Goal: Task Accomplishment & Management: Complete application form

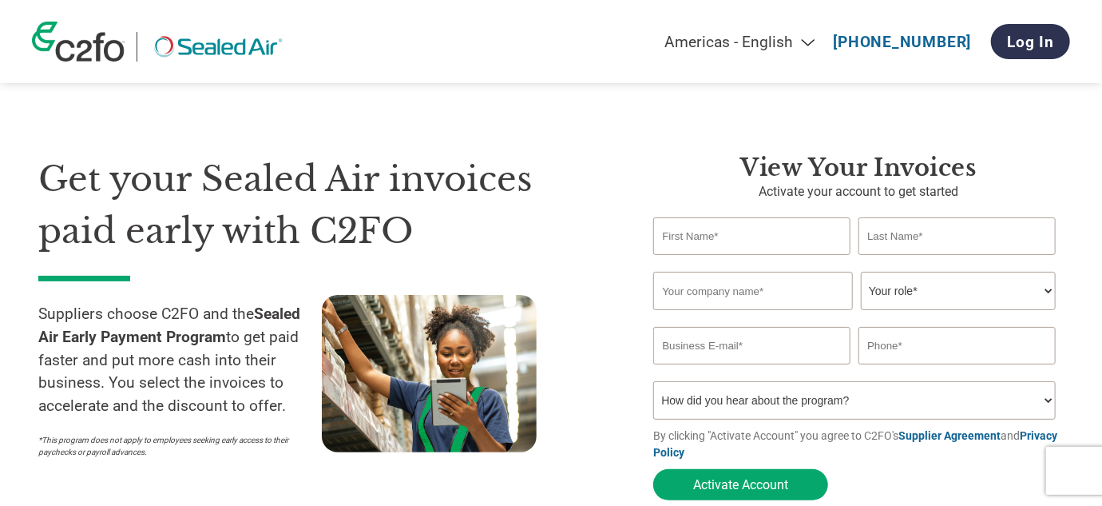
click at [700, 232] on input "text" at bounding box center [752, 236] width 197 height 38
type input "[PERSON_NAME]"
type input "Applied Roller Technology"
type input "[PERSON_NAME][EMAIL_ADDRESS][PERSON_NAME][DOMAIN_NAME]"
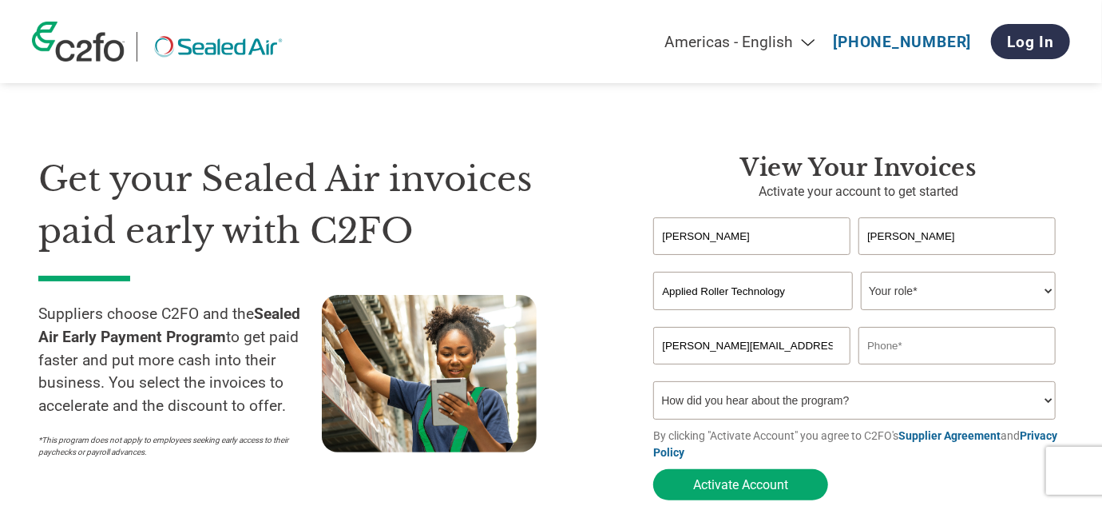
type input "7045989500"
click at [896, 294] on select "Your role* CFO Controller Credit Manager Finance Director Treasurer CEO Preside…" at bounding box center [958, 291] width 195 height 38
select select "CONTROLLER"
click at [861, 273] on select "Your role* CFO Controller Credit Manager Finance Director Treasurer CEO Preside…" at bounding box center [958, 291] width 195 height 38
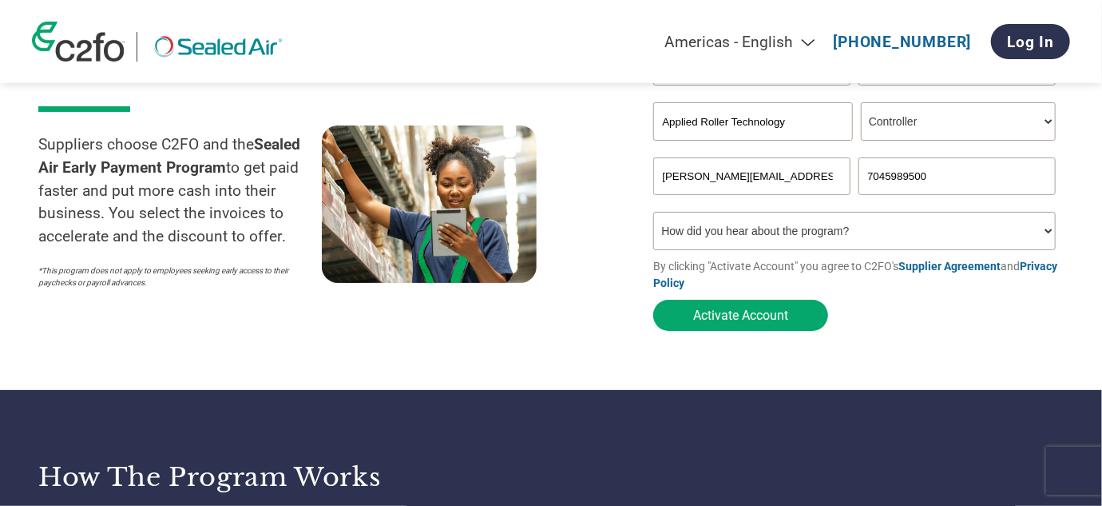
scroll to position [240, 0]
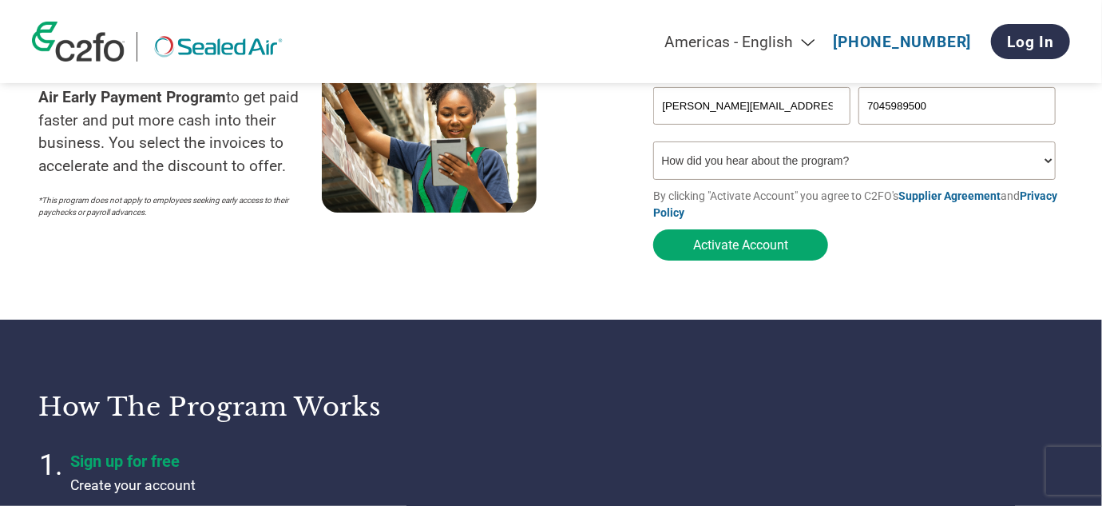
click at [750, 168] on select "How did you hear about the program? Received a letter Email Social Media Online…" at bounding box center [855, 160] width 402 height 38
select select "Received a Letter"
click at [654, 145] on select "How did you hear about the program? Received a letter Email Social Media Online…" at bounding box center [855, 160] width 402 height 38
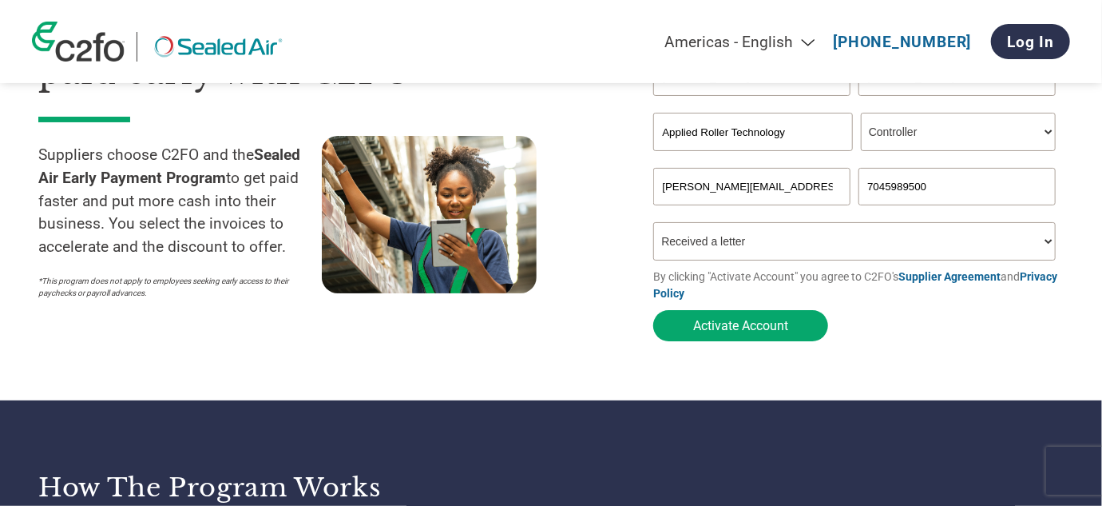
scroll to position [80, 0]
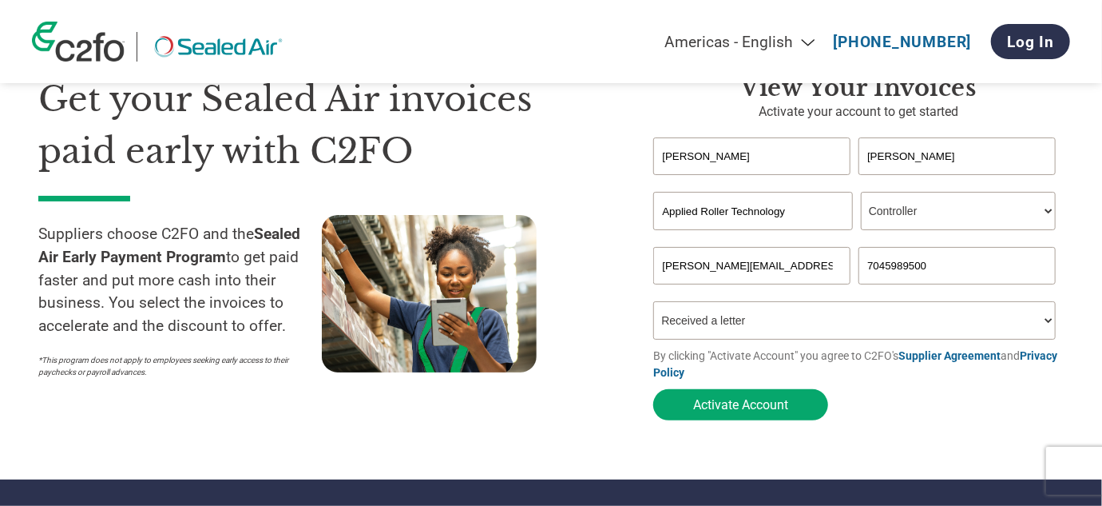
click at [709, 329] on select "How did you hear about the program? Received a letter Email Social Media Online…" at bounding box center [855, 320] width 402 height 38
click at [654, 305] on select "How did you hear about the program? Received a letter Email Social Media Online…" at bounding box center [855, 320] width 402 height 38
click at [734, 406] on button "Activate Account" at bounding box center [741, 404] width 175 height 31
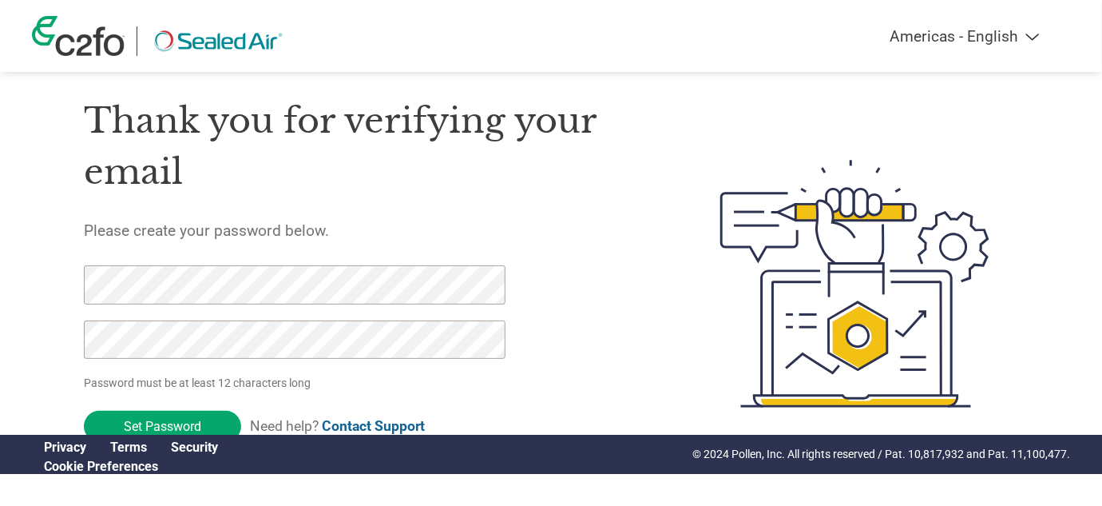
scroll to position [61, 0]
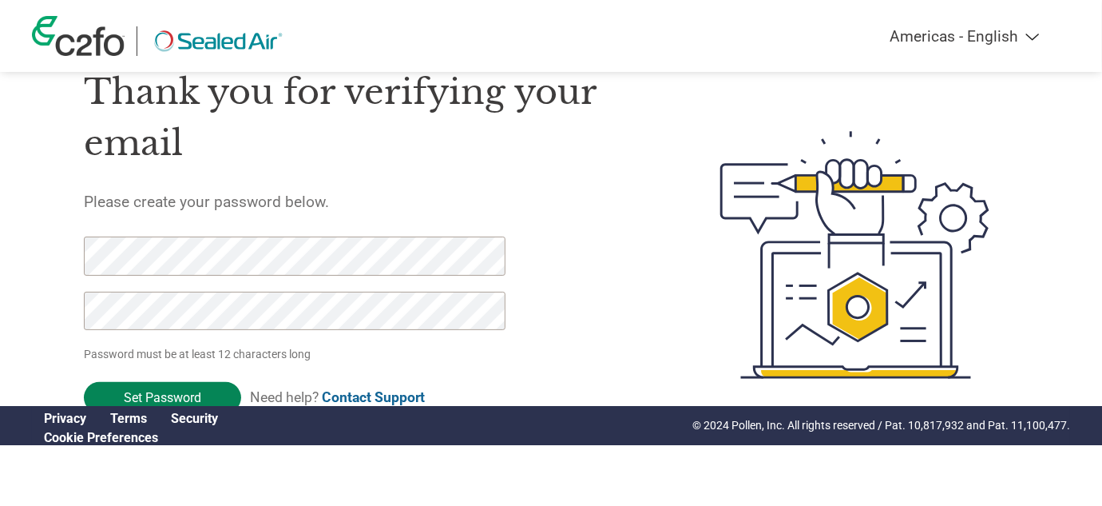
click at [151, 385] on input "Set Password" at bounding box center [162, 397] width 157 height 31
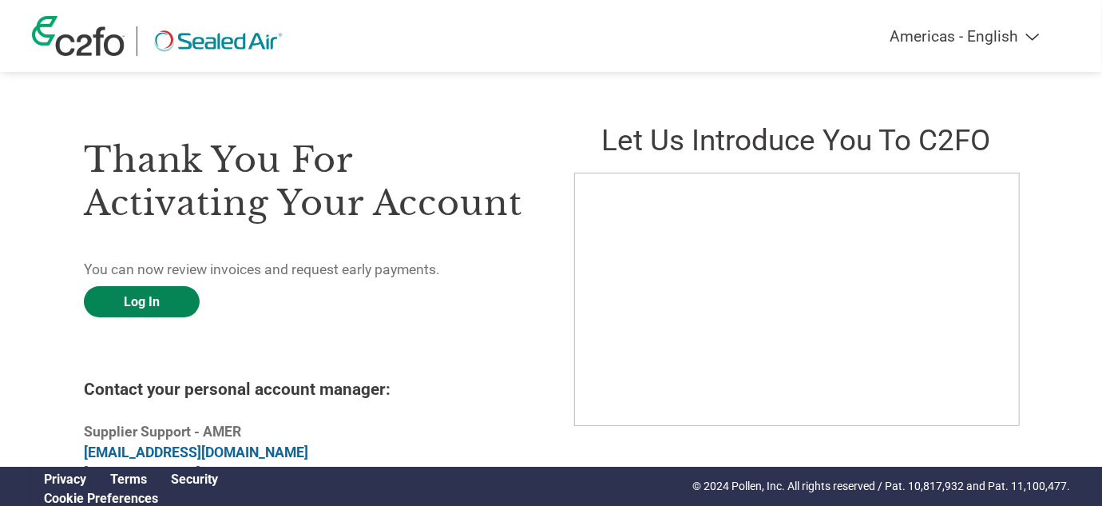
click at [159, 297] on link "Log In" at bounding box center [142, 301] width 116 height 31
